Goal: Task Accomplishment & Management: Use online tool/utility

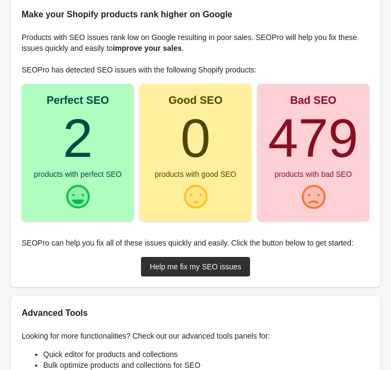
scroll to position [129, 0]
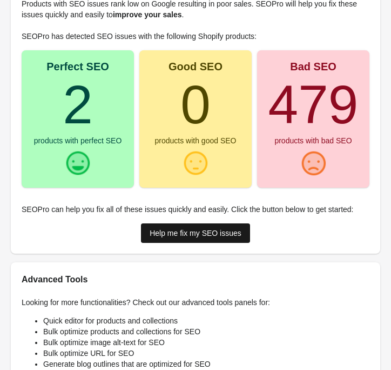
click at [208, 235] on div "Help me fix my SEO issues" at bounding box center [196, 233] width 92 height 9
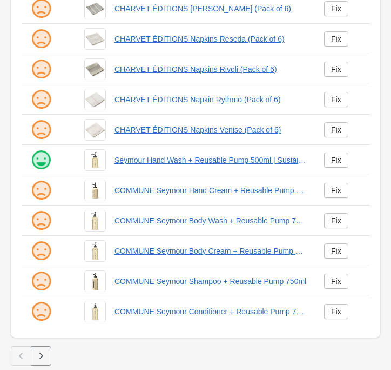
scroll to position [247, 0]
click at [167, 189] on link "COMMUNE Seymour Hand Cream + Reusable Pump 500ml" at bounding box center [211, 190] width 192 height 11
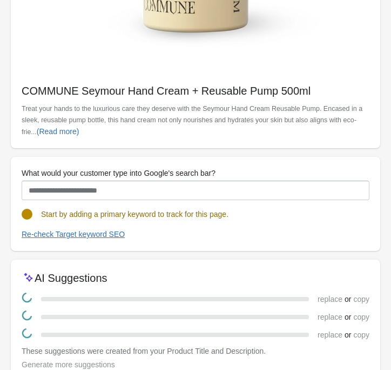
scroll to position [433, 0]
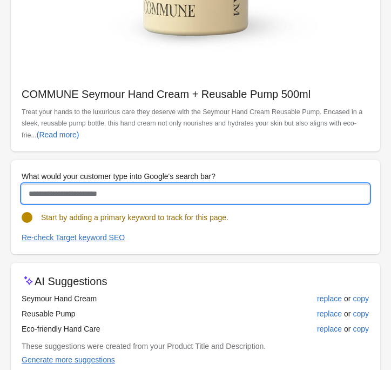
click at [138, 200] on input "What would your customer type into Google's search bar?" at bounding box center [196, 193] width 348 height 19
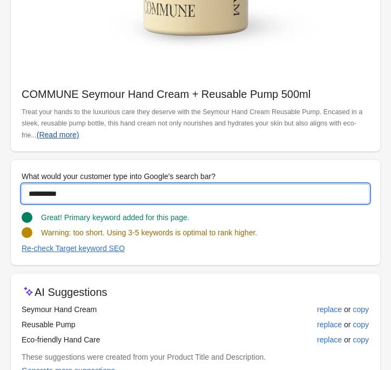
scroll to position [439, 0]
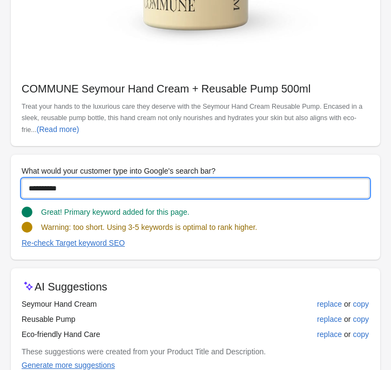
click at [28, 198] on input "**********" at bounding box center [196, 187] width 348 height 19
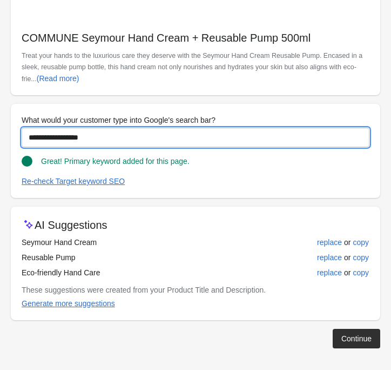
scroll to position [500, 0]
type input "**********"
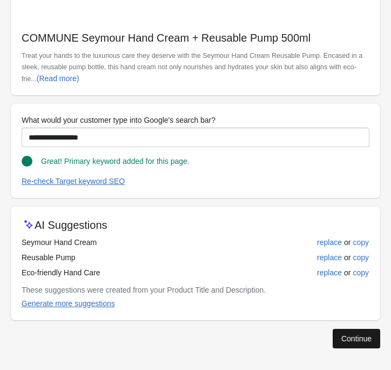
click at [369, 342] on div "Continue" at bounding box center [357, 338] width 30 height 9
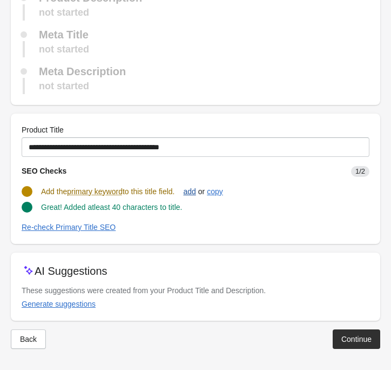
click at [196, 192] on div "add" at bounding box center [189, 191] width 12 height 9
type input "**********"
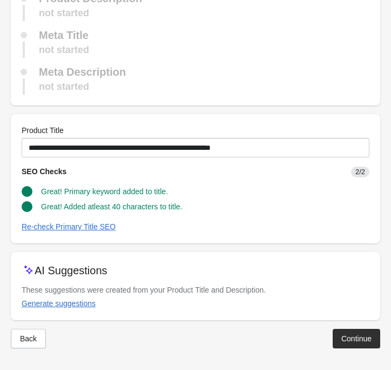
scroll to position [130, 0]
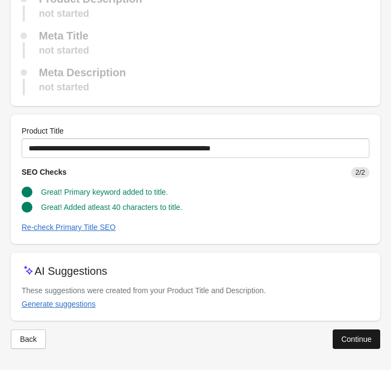
click at [359, 336] on div "Continue" at bounding box center [357, 339] width 30 height 9
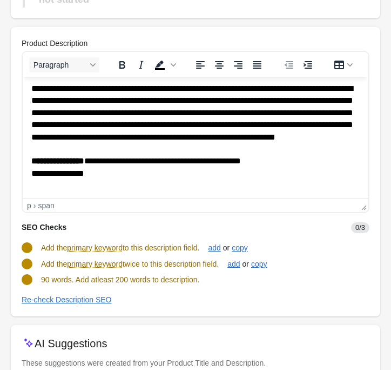
scroll to position [230, 0]
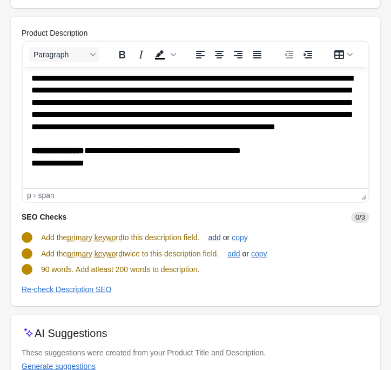
click at [221, 237] on div "add" at bounding box center [214, 237] width 12 height 9
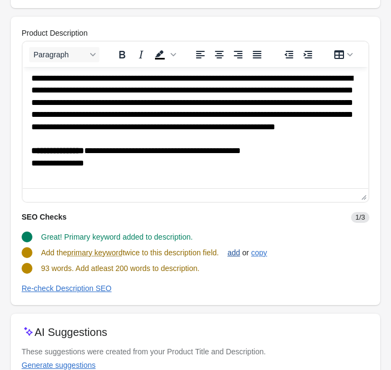
click at [240, 252] on div "add" at bounding box center [234, 252] width 12 height 9
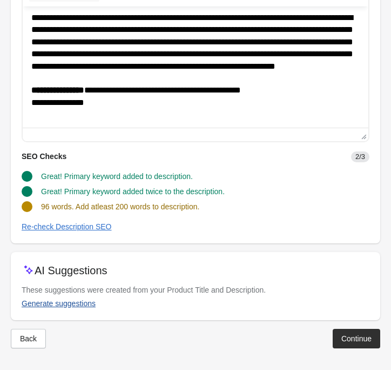
scroll to position [290, 0]
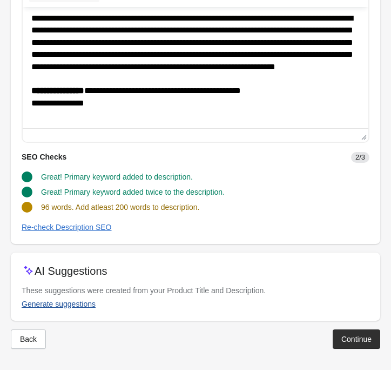
click at [67, 304] on div "Generate suggestions" at bounding box center [59, 304] width 74 height 9
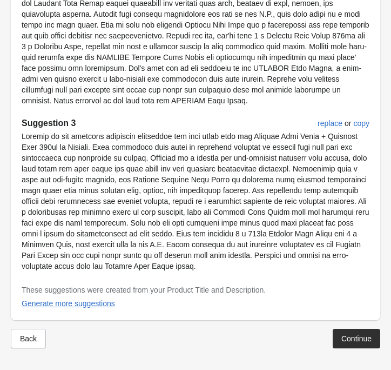
scroll to position [836, 0]
click at [61, 308] on div "Generate more suggestions" at bounding box center [69, 303] width 94 height 9
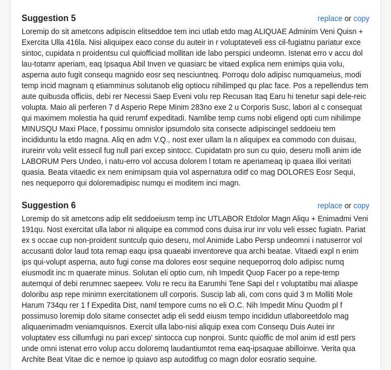
scroll to position [1321, 0]
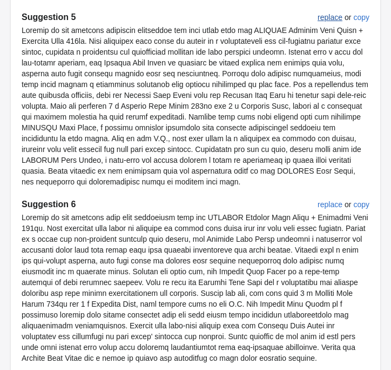
click at [324, 22] on div "replace" at bounding box center [330, 17] width 25 height 9
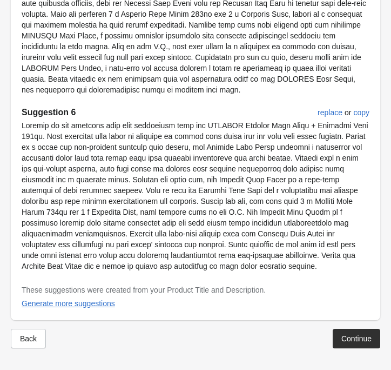
scroll to position [1477, 0]
click at [351, 338] on div "Continue" at bounding box center [357, 338] width 30 height 9
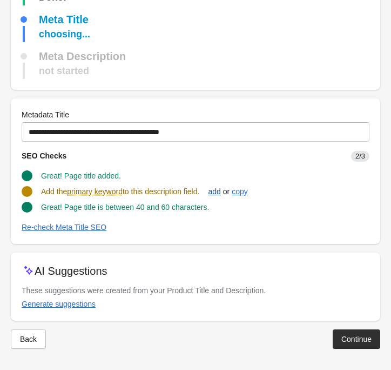
click at [221, 190] on div "add" at bounding box center [214, 191] width 12 height 9
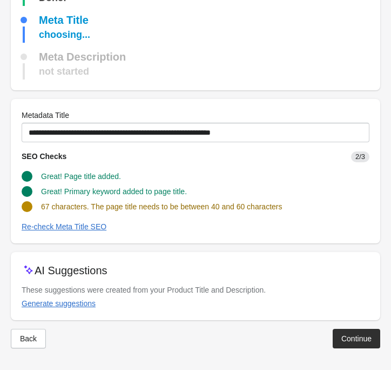
scroll to position [201, 0]
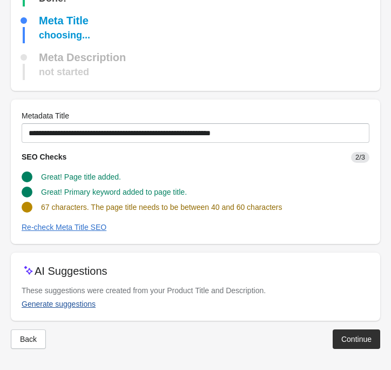
click at [77, 302] on div "Generate suggestions" at bounding box center [59, 304] width 74 height 9
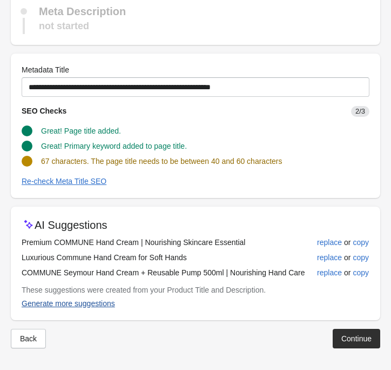
scroll to position [247, 0]
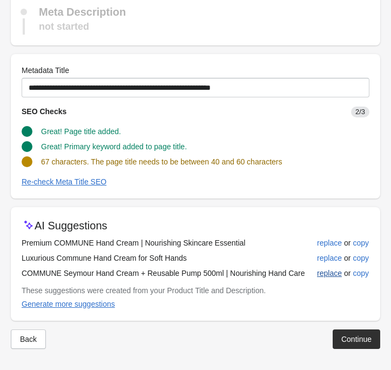
click at [326, 273] on div "replace" at bounding box center [329, 273] width 25 height 9
type input "**********"
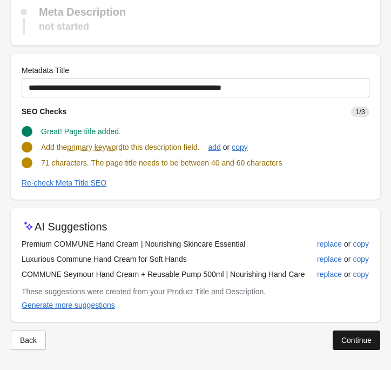
click at [362, 343] on div "Continue" at bounding box center [357, 340] width 30 height 9
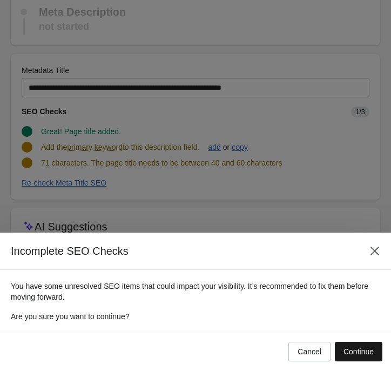
click at [362, 350] on div "Continue" at bounding box center [359, 351] width 30 height 9
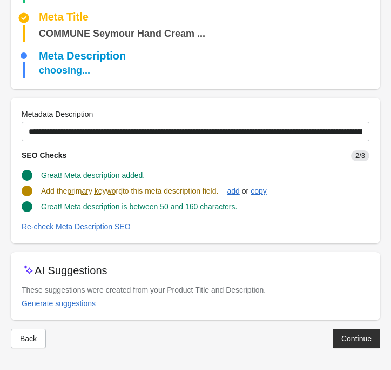
scroll to position [226, 0]
click at [240, 191] on div "add" at bounding box center [233, 191] width 12 height 9
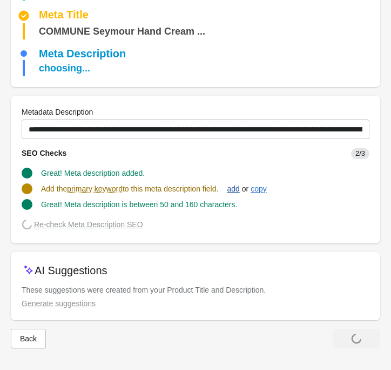
scroll to position [225, 0]
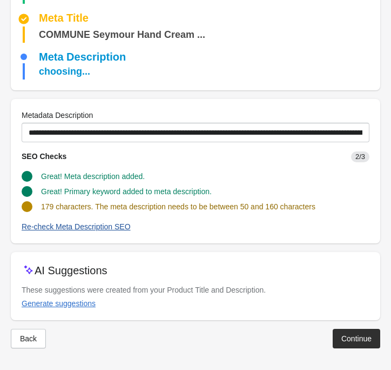
click at [61, 226] on div "Re-check Meta Description SEO" at bounding box center [76, 226] width 109 height 9
click at [61, 303] on div "Generate suggestions" at bounding box center [59, 303] width 74 height 9
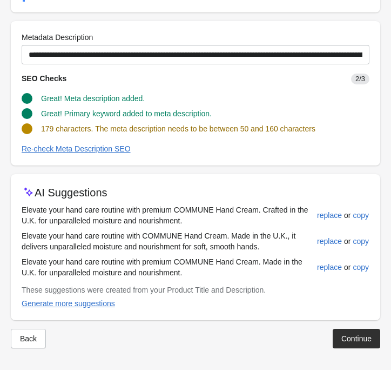
scroll to position [303, 0]
click at [75, 304] on div "Generate more suggestions" at bounding box center [69, 303] width 94 height 9
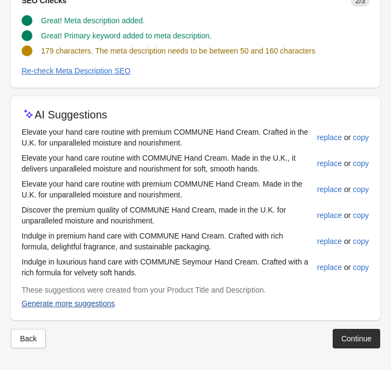
scroll to position [381, 0]
click at [324, 265] on div "replace" at bounding box center [329, 267] width 25 height 9
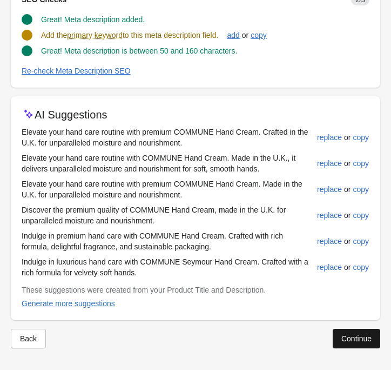
click at [360, 342] on div "Continue" at bounding box center [357, 338] width 30 height 9
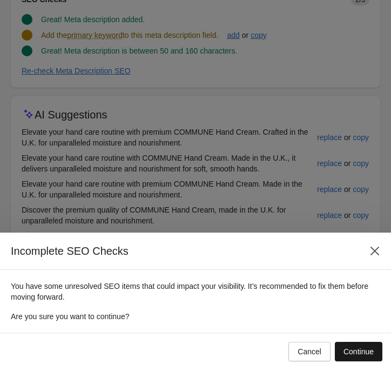
click at [367, 349] on div "Continue" at bounding box center [359, 351] width 30 height 9
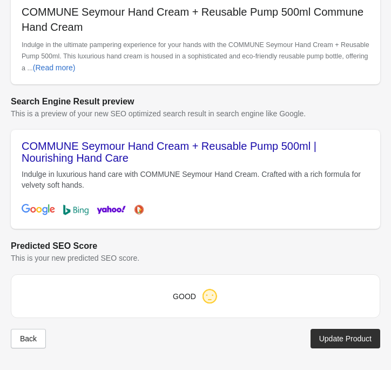
scroll to position [654, 0]
click at [210, 299] on img at bounding box center [210, 296] width 17 height 17
click at [26, 336] on div "Back" at bounding box center [28, 338] width 17 height 9
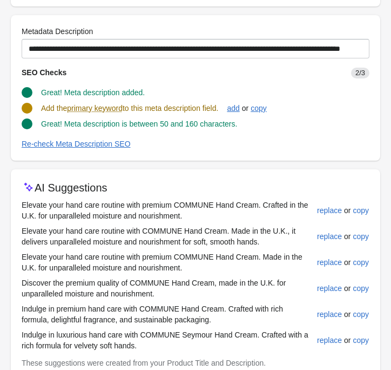
scroll to position [282, 0]
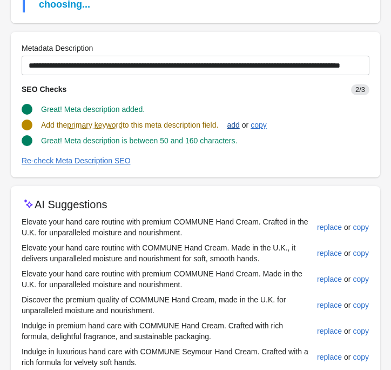
click at [240, 129] on div "add" at bounding box center [233, 125] width 12 height 9
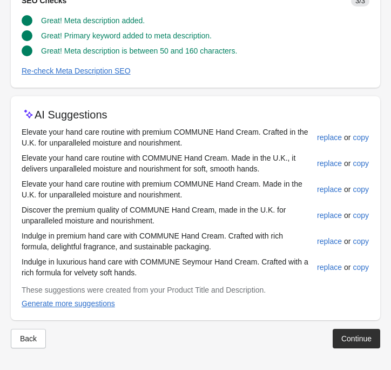
scroll to position [381, 0]
click at [369, 338] on div "Continue" at bounding box center [357, 338] width 30 height 9
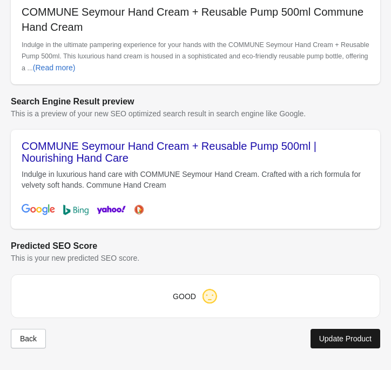
scroll to position [654, 0]
click at [38, 339] on button "Back" at bounding box center [28, 338] width 35 height 19
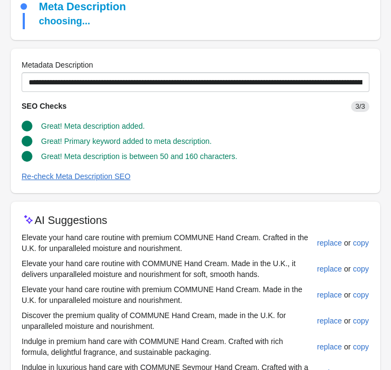
scroll to position [264, 0]
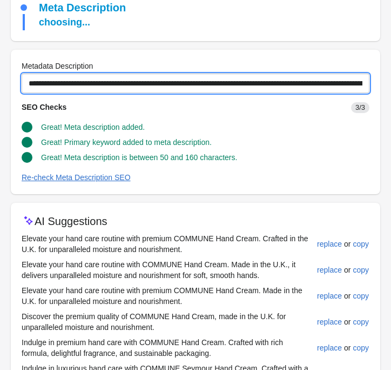
click at [338, 91] on input "**********" at bounding box center [196, 83] width 348 height 19
type input "**********"
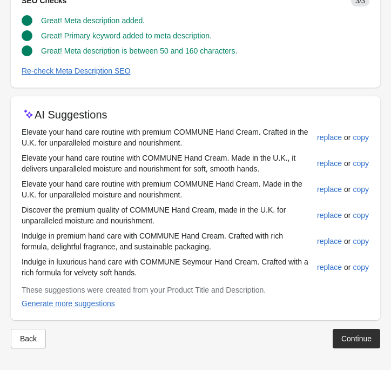
scroll to position [381, 0]
click at [346, 338] on div "Continue" at bounding box center [357, 338] width 30 height 9
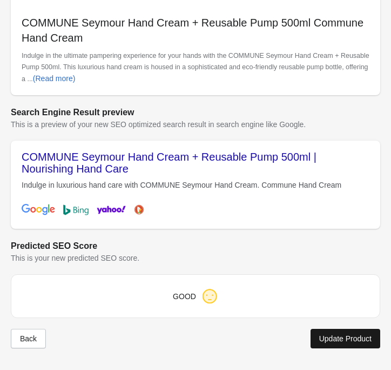
scroll to position [643, 0]
click at [346, 338] on div "Update Product" at bounding box center [346, 338] width 52 height 9
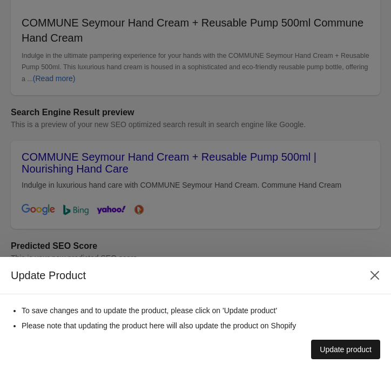
click at [339, 347] on div "Update product" at bounding box center [346, 349] width 52 height 9
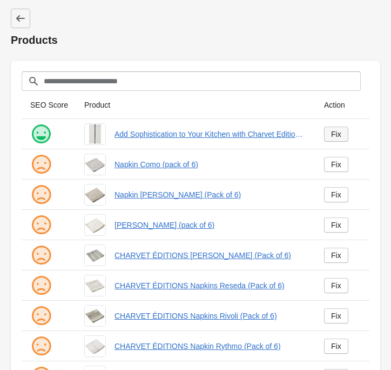
click at [340, 131] on div "Fix" at bounding box center [336, 134] width 10 height 9
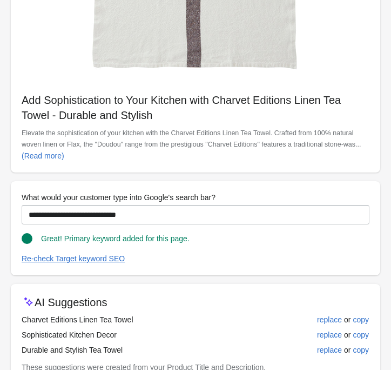
scroll to position [425, 0]
